Goal: Check status: Check status

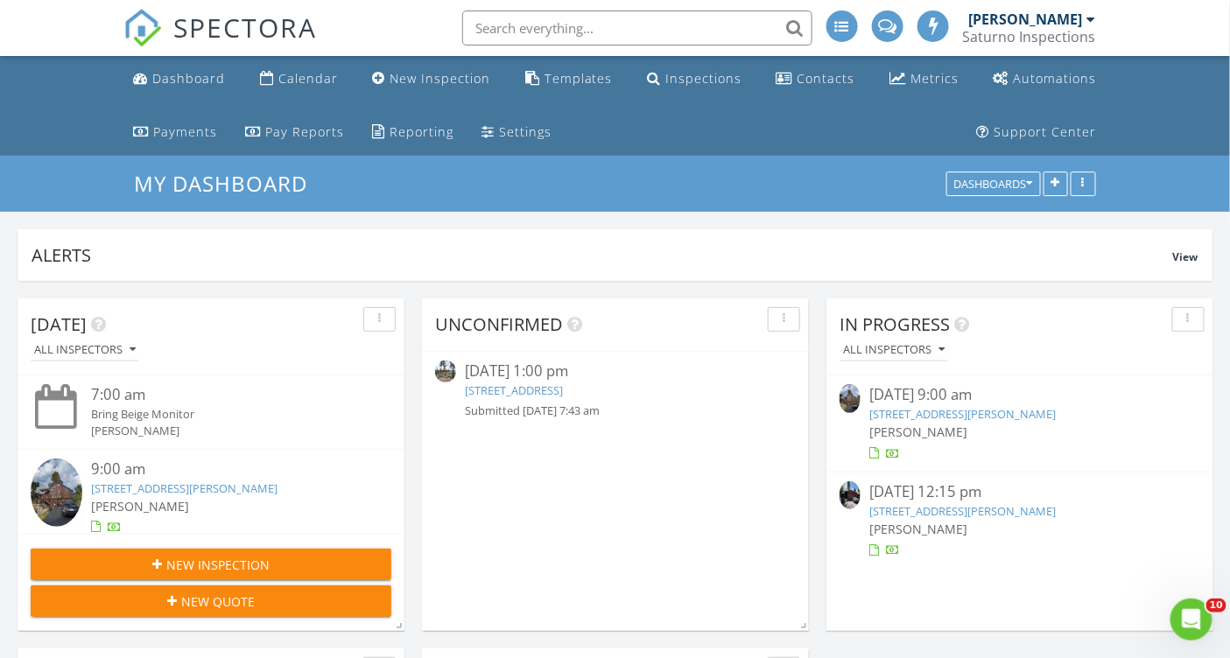
scroll to position [1886, 1260]
click at [924, 414] on link "[STREET_ADDRESS][PERSON_NAME]" at bounding box center [962, 414] width 186 height 16
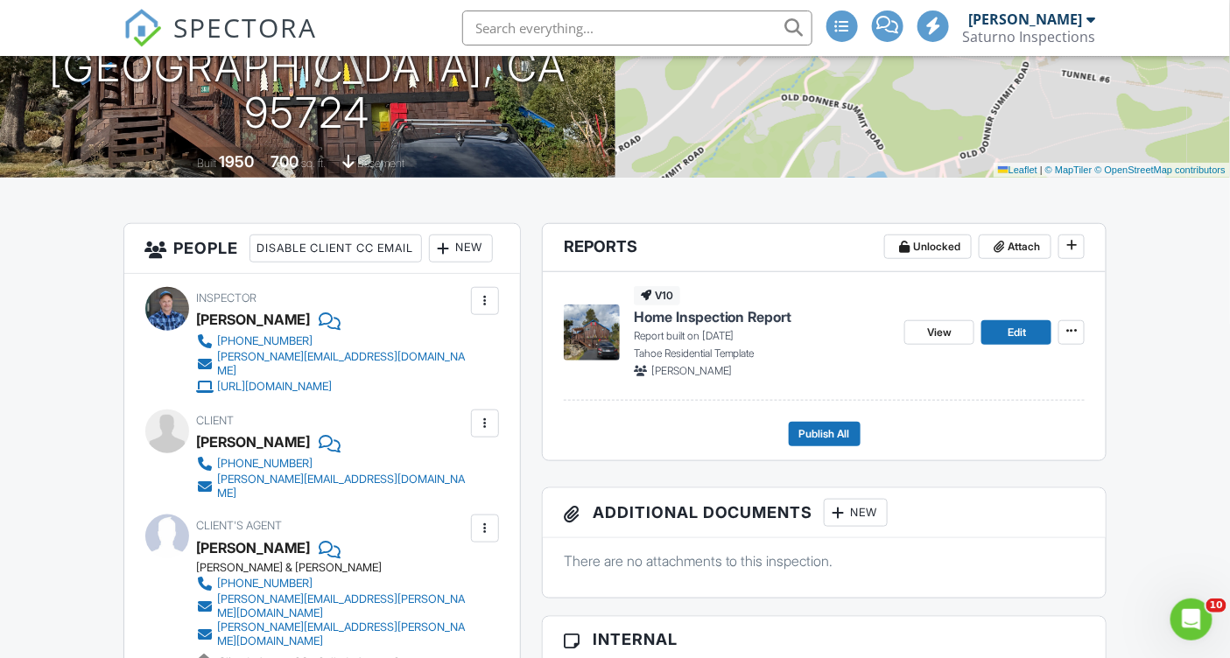
scroll to position [338, 0]
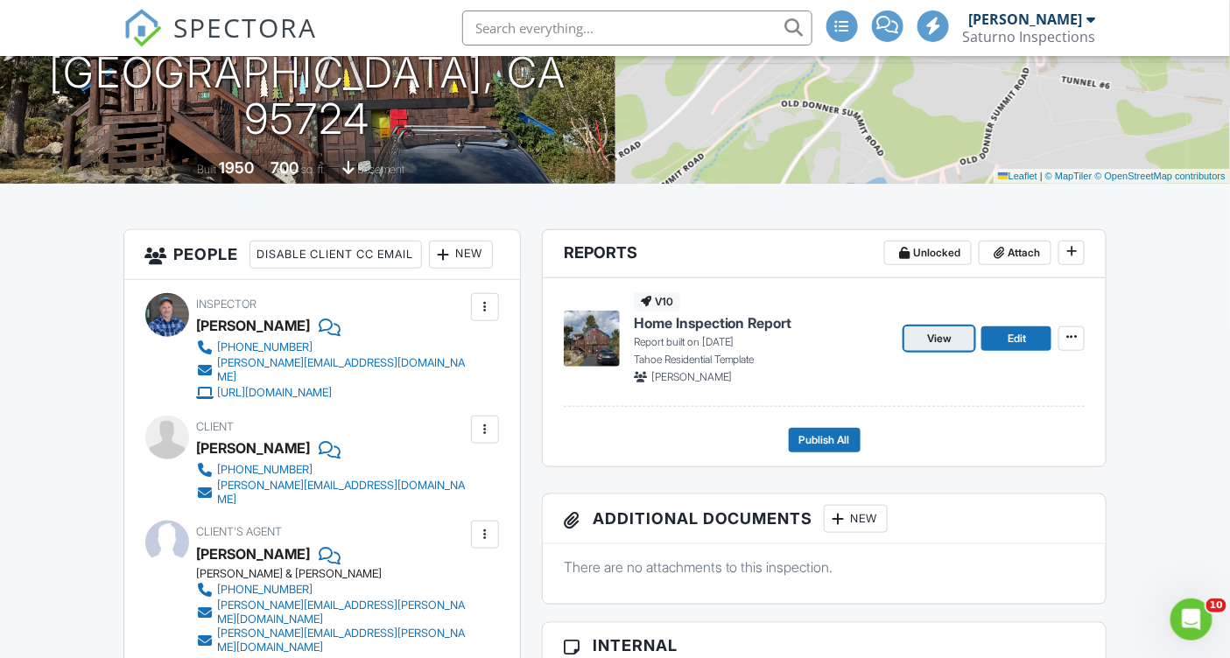
click at [939, 342] on span "View" at bounding box center [939, 339] width 25 height 18
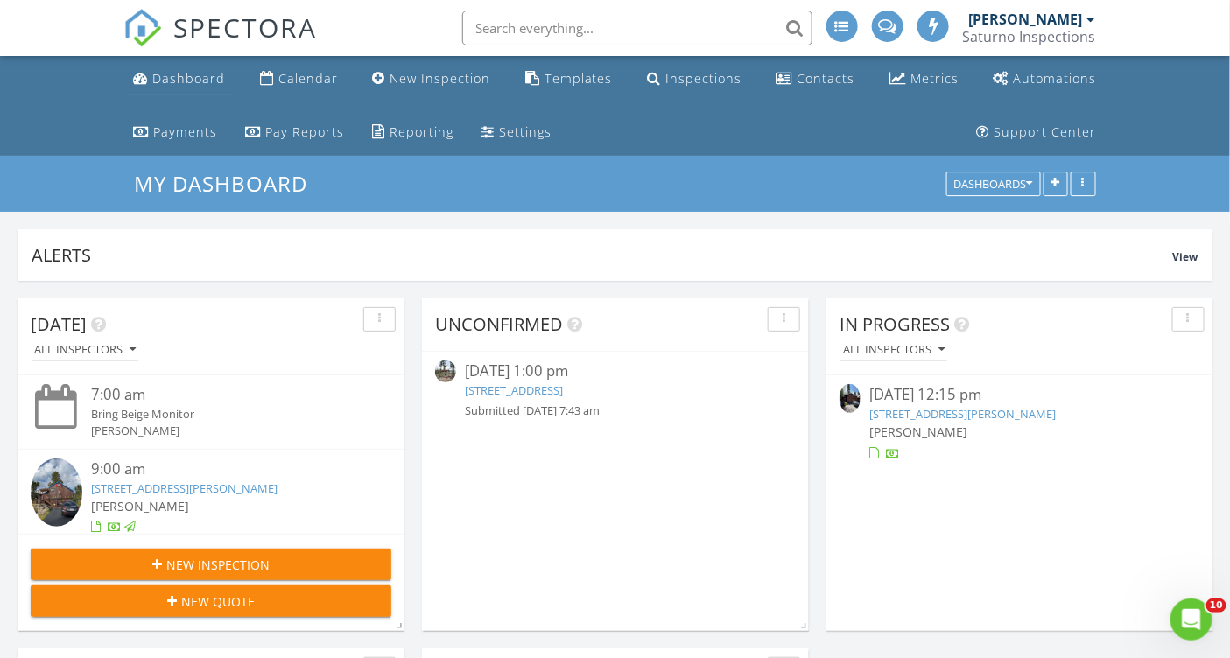
click at [187, 78] on div "Dashboard" at bounding box center [189, 78] width 73 height 17
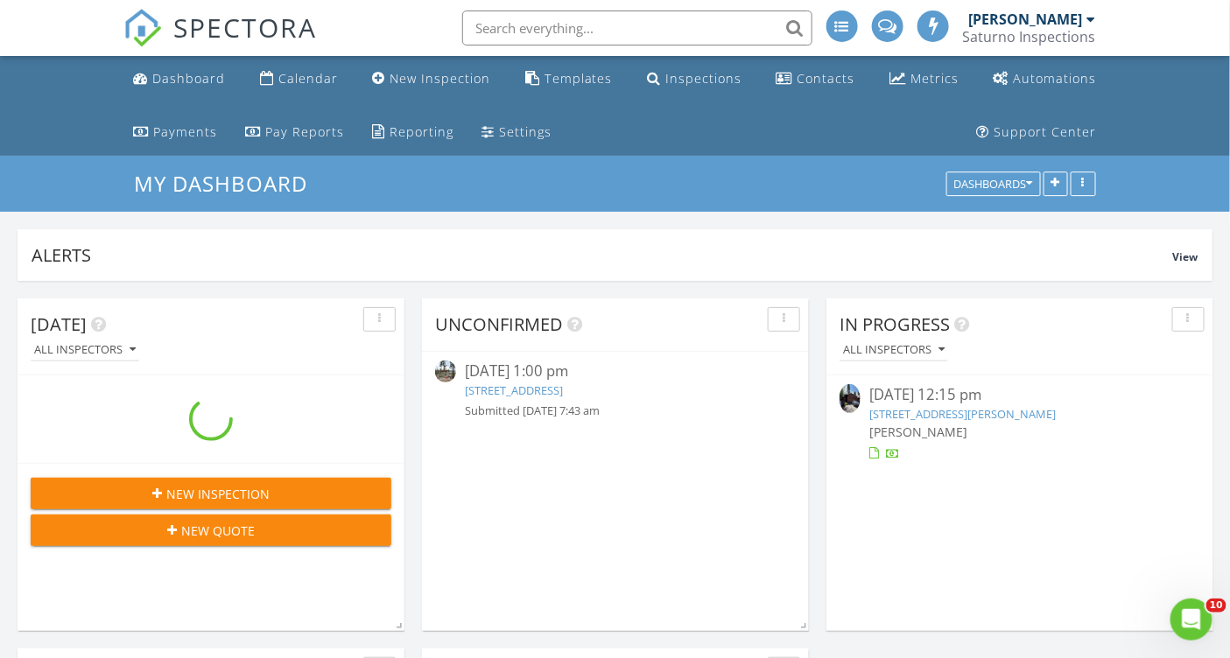
scroll to position [376, 589]
